Goal: Information Seeking & Learning: Learn about a topic

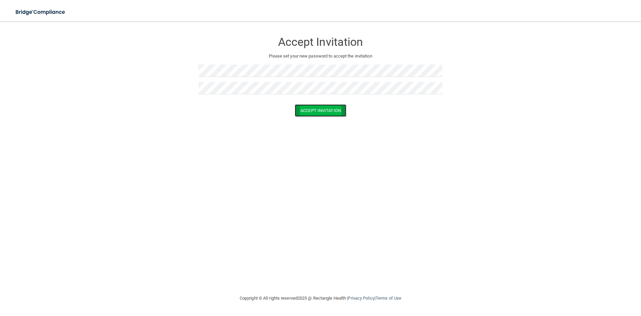
click at [315, 108] on button "Accept Invitation" at bounding box center [320, 110] width 51 height 12
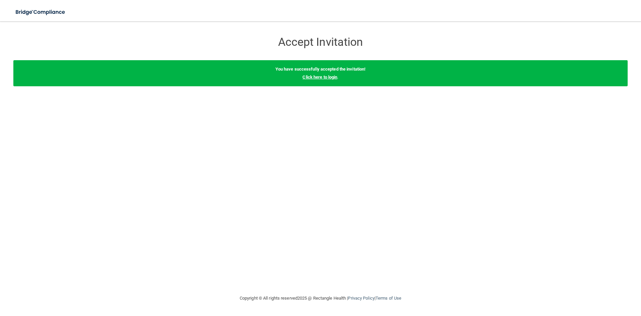
click at [315, 77] on link "Click here to login" at bounding box center [320, 76] width 35 height 5
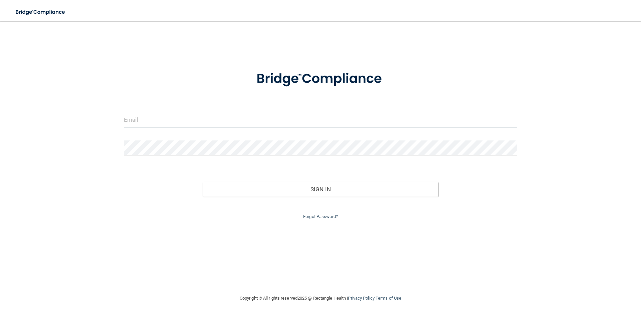
click at [278, 119] on input "email" at bounding box center [320, 119] width 393 height 15
type input "[EMAIL_ADDRESS][DOMAIN_NAME]"
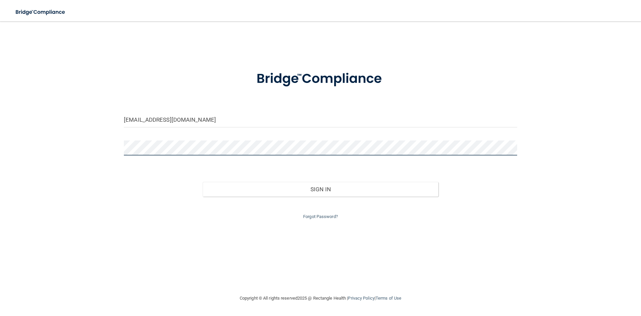
click at [203, 182] on button "Sign In" at bounding box center [321, 189] width 236 height 15
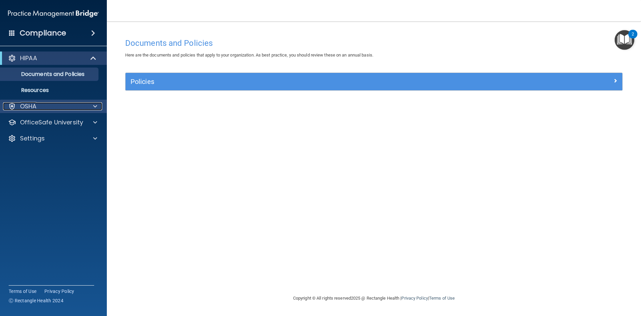
click at [90, 107] on div at bounding box center [94, 106] width 17 height 8
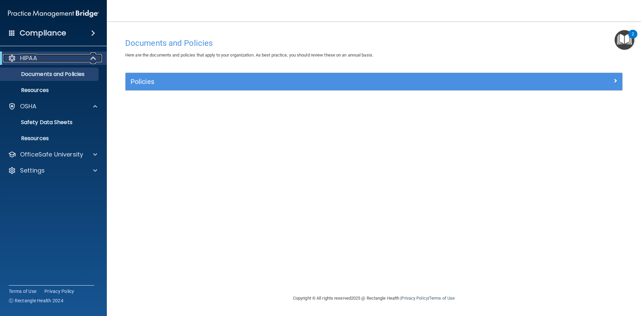
click at [92, 60] on span at bounding box center [94, 58] width 6 height 8
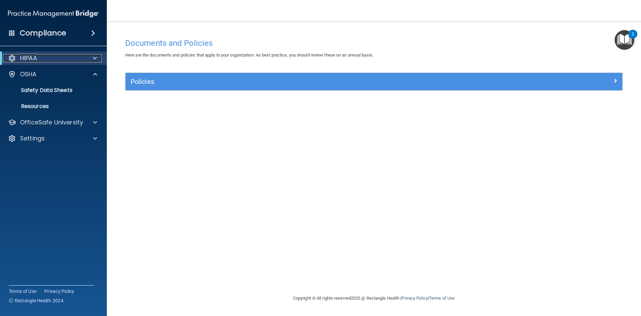
click at [93, 60] on span at bounding box center [95, 58] width 4 height 8
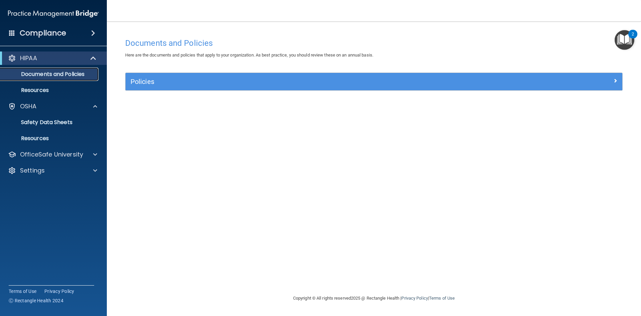
click at [44, 75] on p "Documents and Policies" at bounding box center [49, 74] width 91 height 7
click at [87, 73] on p "Documents and Policies" at bounding box center [49, 74] width 91 height 7
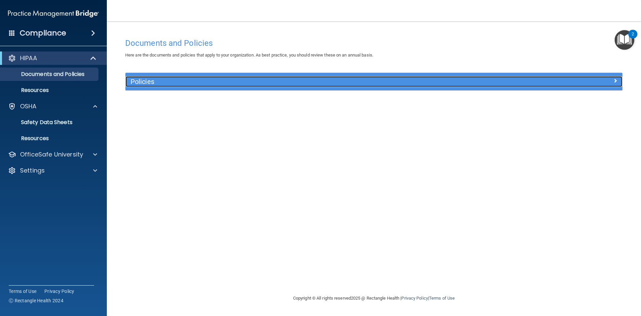
click at [612, 82] on div at bounding box center [560, 80] width 124 height 8
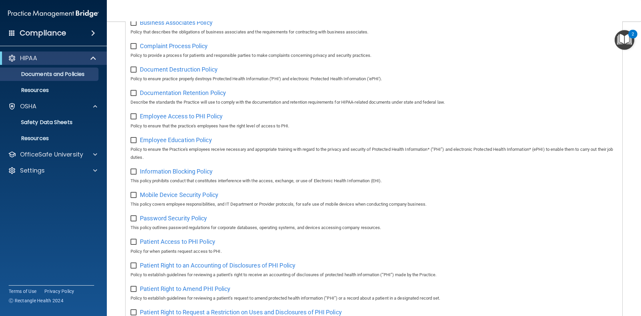
scroll to position [54, 0]
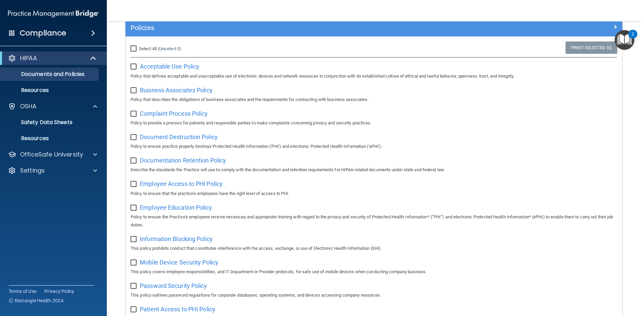
click at [133, 68] on input "checkbox" at bounding box center [135, 66] width 8 height 5
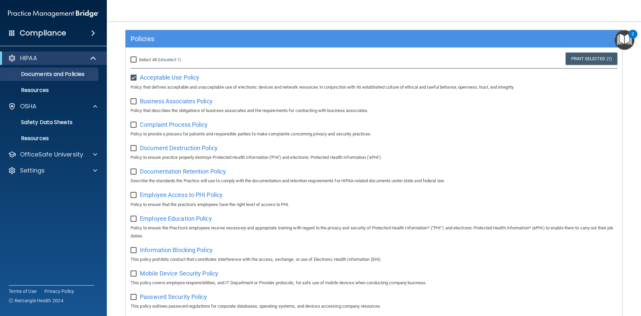
scroll to position [0, 0]
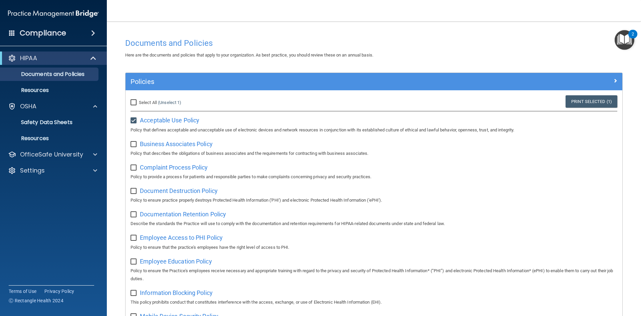
click at [135, 121] on input "checkbox" at bounding box center [135, 120] width 8 height 5
checkbox input "false"
click at [134, 104] on input "Select All (Unselect 0) Unselect All" at bounding box center [135, 102] width 8 height 5
checkbox input "true"
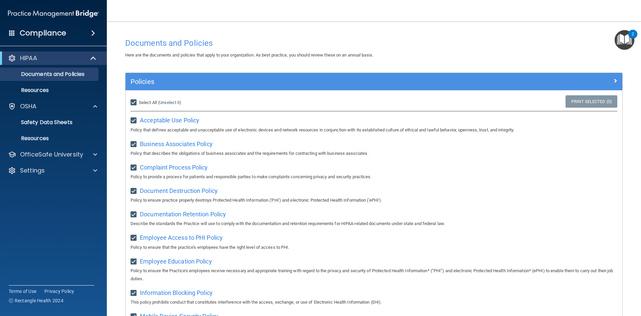
checkbox input "true"
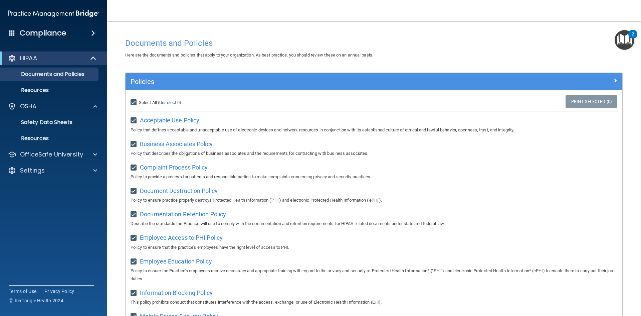
checkbox input "true"
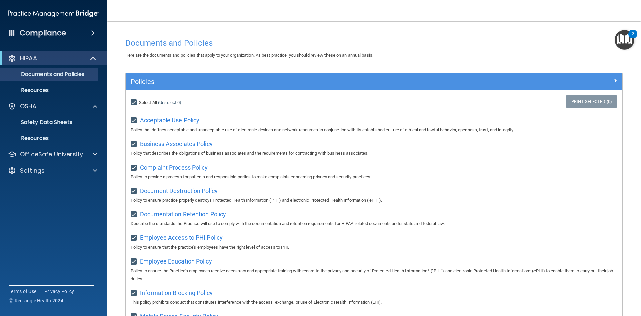
checkbox input "true"
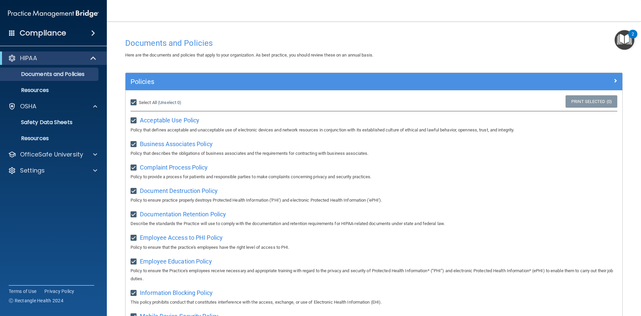
checkbox input "true"
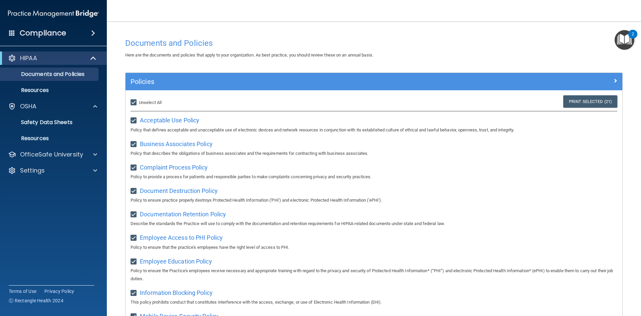
click at [135, 101] on input "Select All (Unselect 21) Unselect All" at bounding box center [135, 102] width 8 height 5
checkbox input "false"
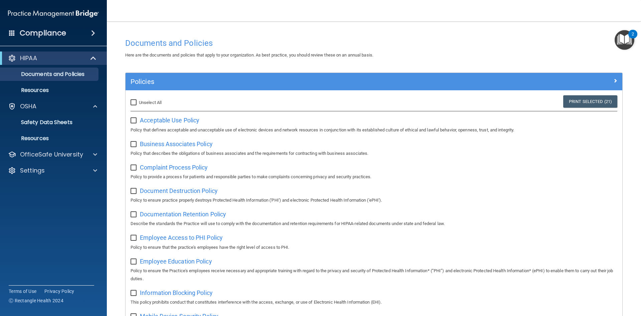
checkbox input "false"
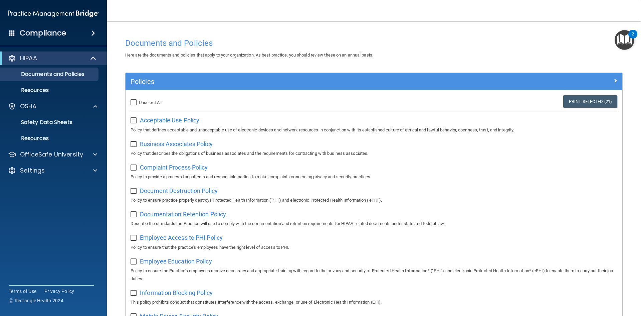
checkbox input "false"
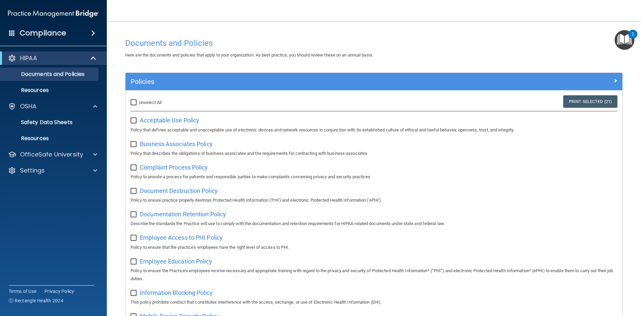
checkbox input "false"
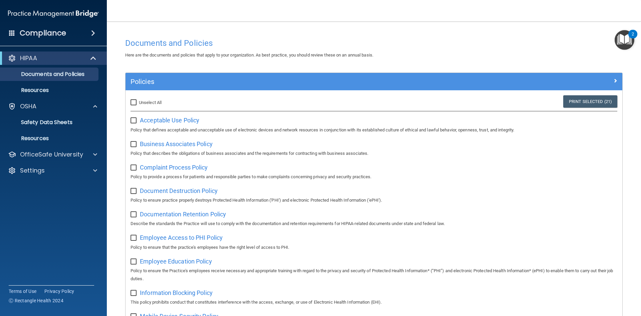
checkbox input "false"
click at [65, 88] on p "Resources" at bounding box center [49, 90] width 91 height 7
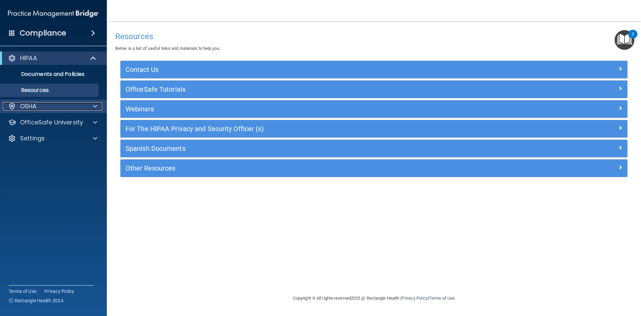
click at [90, 105] on div at bounding box center [94, 106] width 17 height 8
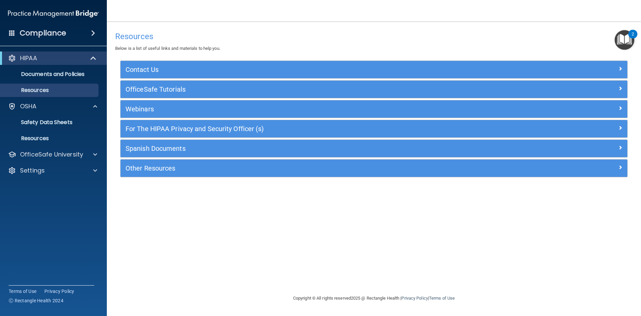
click at [85, 35] on div "Compliance" at bounding box center [53, 33] width 107 height 15
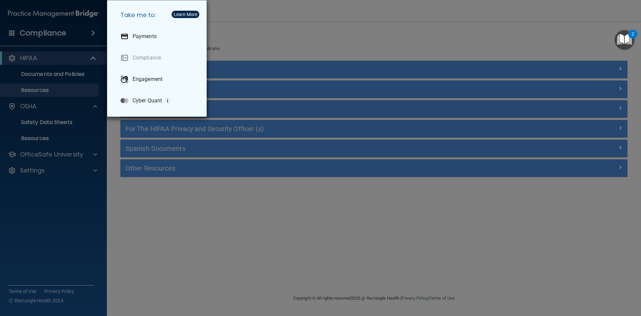
click at [270, 29] on div "Take me to: Payments Compliance Engagement Cyber Quant" at bounding box center [320, 158] width 641 height 316
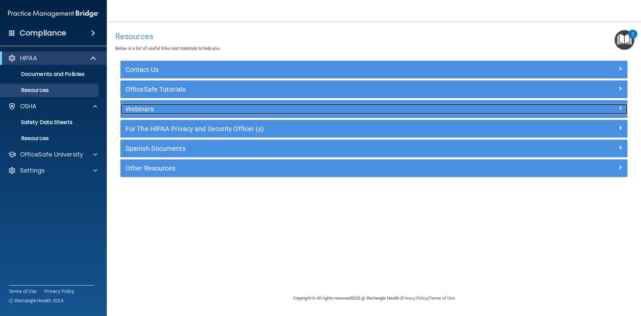
click at [622, 108] on span at bounding box center [620, 108] width 4 height 8
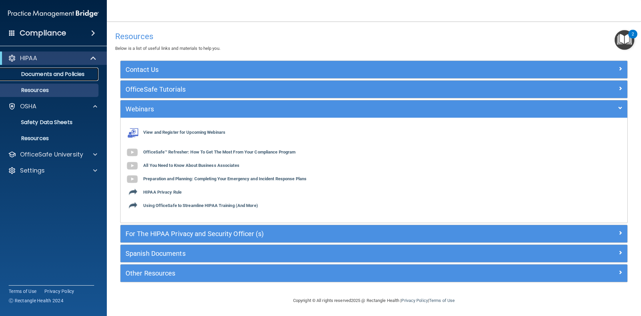
click at [68, 71] on p "Documents and Policies" at bounding box center [49, 74] width 91 height 7
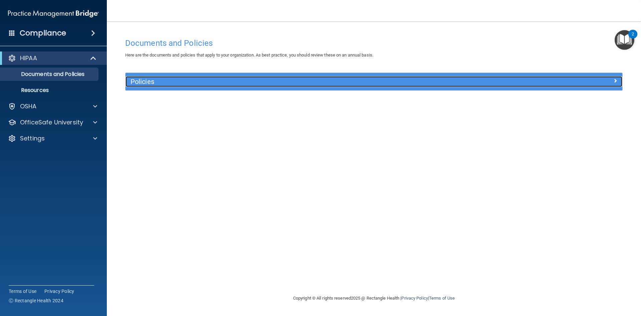
click at [451, 82] on h5 "Policies" at bounding box center [312, 81] width 363 height 7
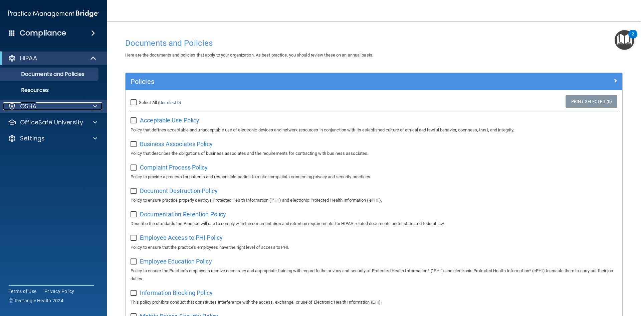
click at [93, 107] on span at bounding box center [95, 106] width 4 height 8
click at [95, 106] on span at bounding box center [95, 106] width 4 height 8
click at [47, 91] on p "Resources" at bounding box center [49, 90] width 91 height 7
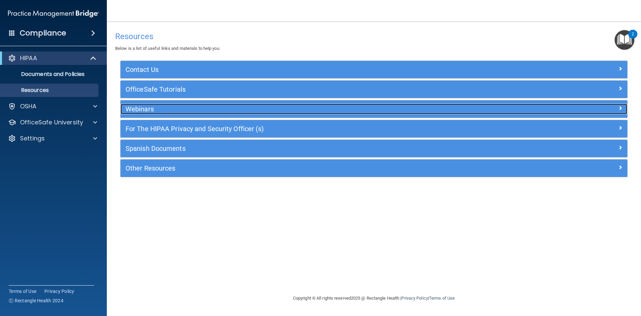
click at [156, 109] on h5 "Webinars" at bounding box center [311, 108] width 370 height 7
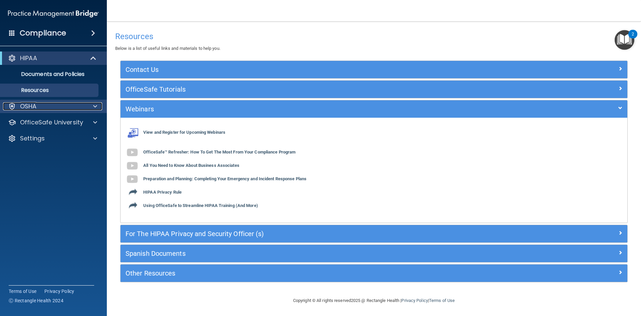
click at [91, 108] on div at bounding box center [94, 106] width 17 height 8
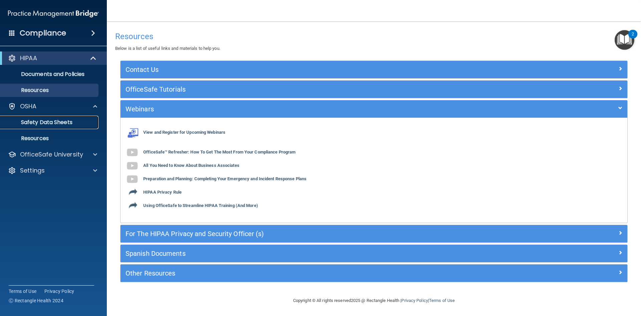
click at [71, 121] on p "Safety Data Sheets" at bounding box center [49, 122] width 91 height 7
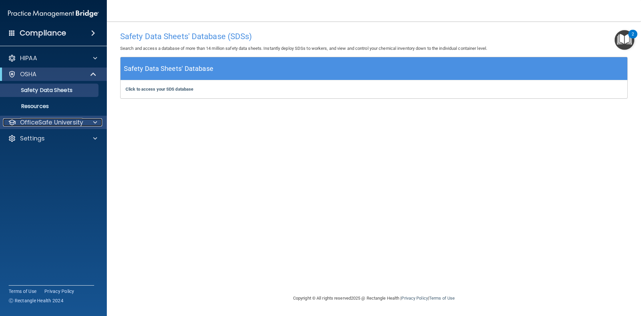
click at [86, 120] on div at bounding box center [94, 122] width 17 height 8
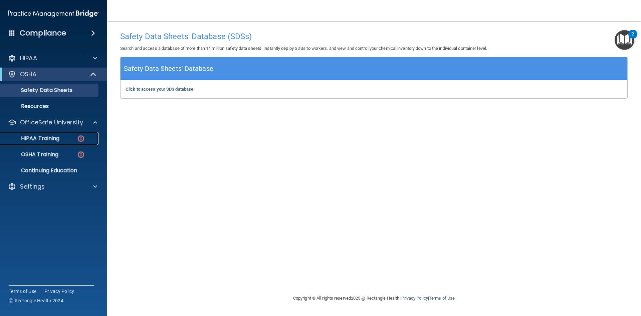
click at [57, 137] on p "HIPAA Training" at bounding box center [31, 138] width 55 height 7
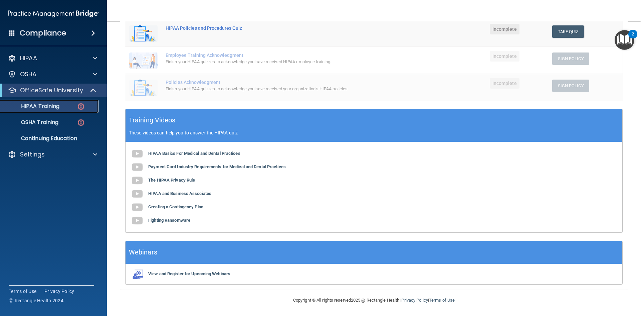
scroll to position [152, 0]
click at [212, 150] on b "HIPAA Basics For Medical and Dental Practices" at bounding box center [194, 152] width 92 height 5
click at [182, 166] on b "Payment Card Industry Requirements for Medical and Dental Practices" at bounding box center [217, 166] width 138 height 5
click at [167, 178] on b "The HIPAA Privacy Rule" at bounding box center [171, 179] width 47 height 5
click at [182, 193] on b "HIPAA and Business Associates" at bounding box center [179, 192] width 63 height 5
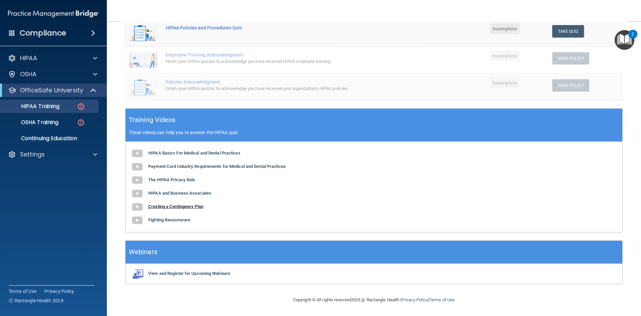
click at [198, 209] on b "Creating a Contingency Plan" at bounding box center [175, 206] width 55 height 5
